Goal: Task Accomplishment & Management: Complete application form

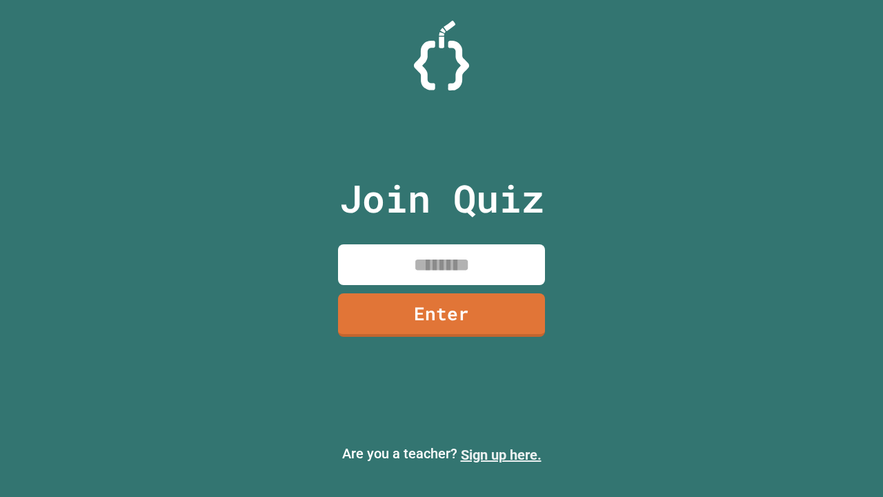
click at [501, 455] on link "Sign up here." at bounding box center [501, 455] width 81 height 17
